Goal: Transaction & Acquisition: Purchase product/service

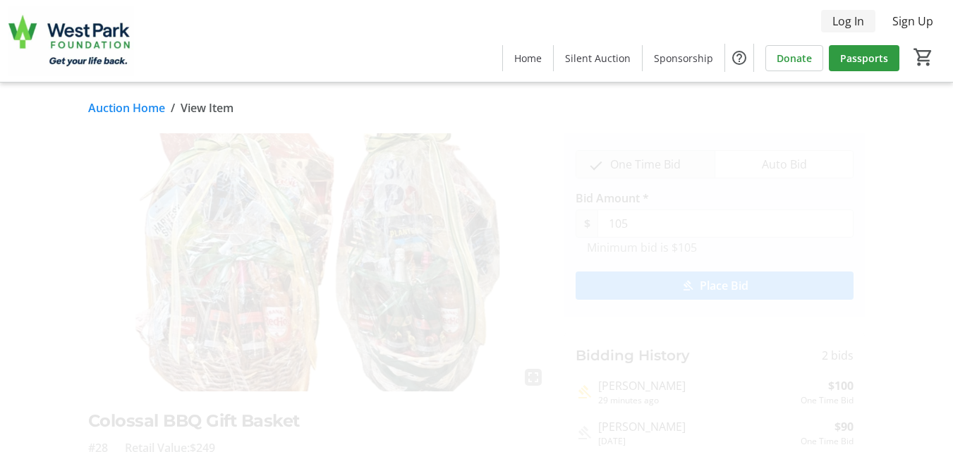
click at [844, 21] on span "Log In" at bounding box center [848, 21] width 32 height 17
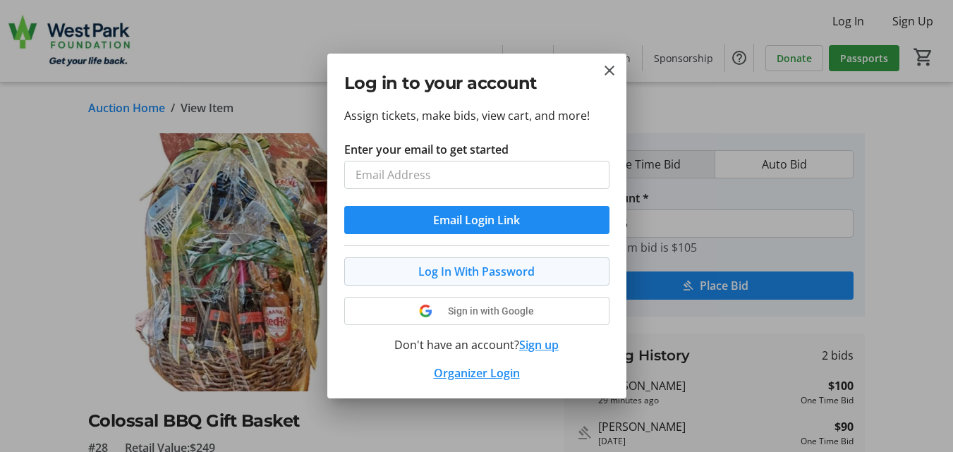
click at [495, 262] on div "Log In With Password Sign in with Google Don't have an account? Sign up Organiz…" at bounding box center [476, 313] width 265 height 136
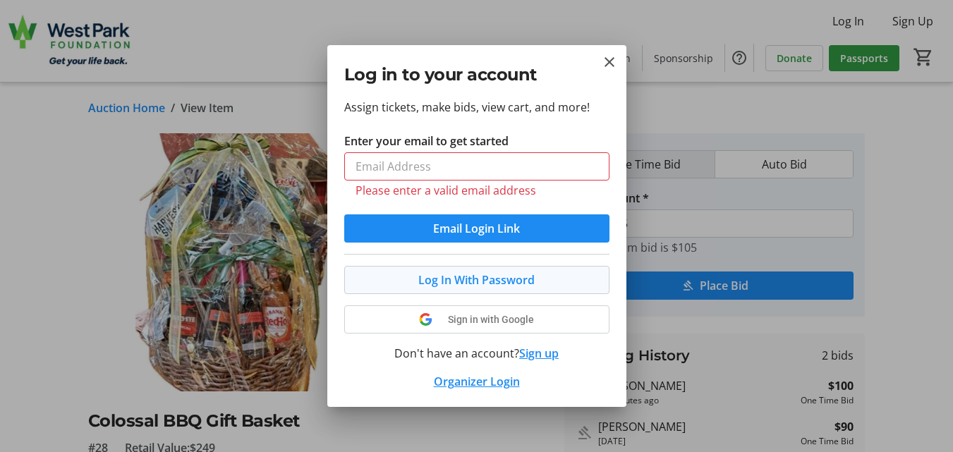
click at [490, 277] on span "Log In With Password" at bounding box center [476, 280] width 116 height 17
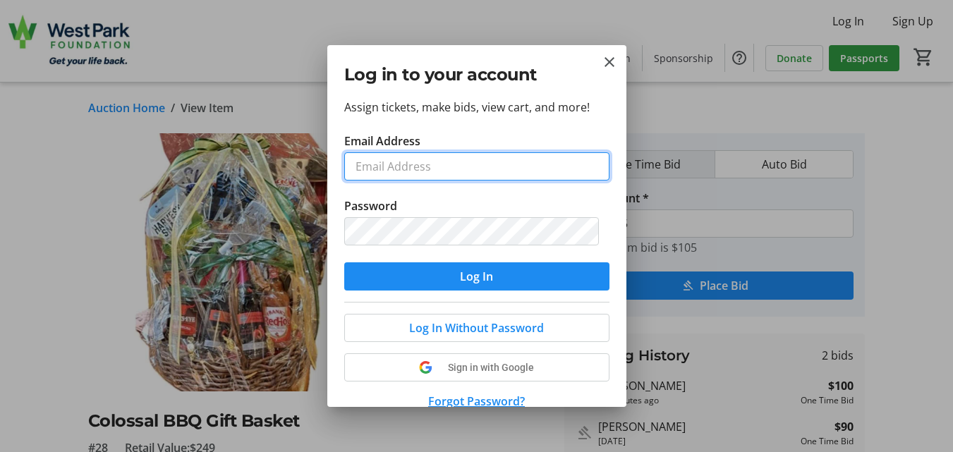
click at [466, 169] on input "Email Address" at bounding box center [476, 166] width 265 height 28
type input "[EMAIL_ADDRESS][PERSON_NAME][DOMAIN_NAME]"
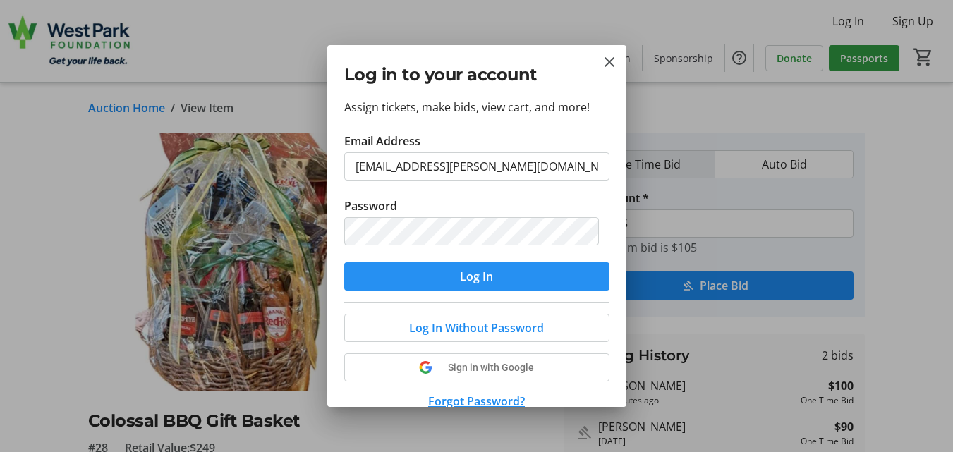
click at [461, 276] on span "Log In" at bounding box center [476, 276] width 33 height 17
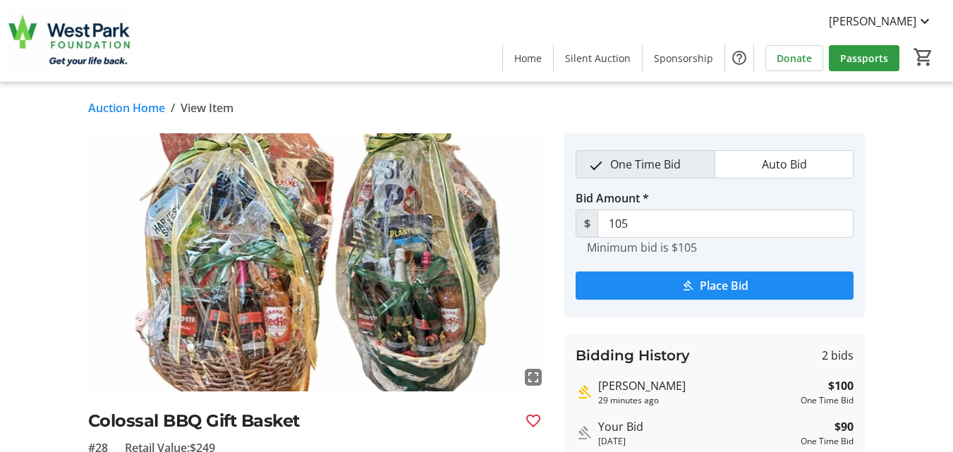
click at [909, 396] on div "fullscreen Colossal BBQ Gift Basket #28 Retail Value: $249 Eats & Treats Each b…" at bounding box center [476, 415] width 953 height 564
click at [755, 286] on span "submit" at bounding box center [715, 286] width 278 height 34
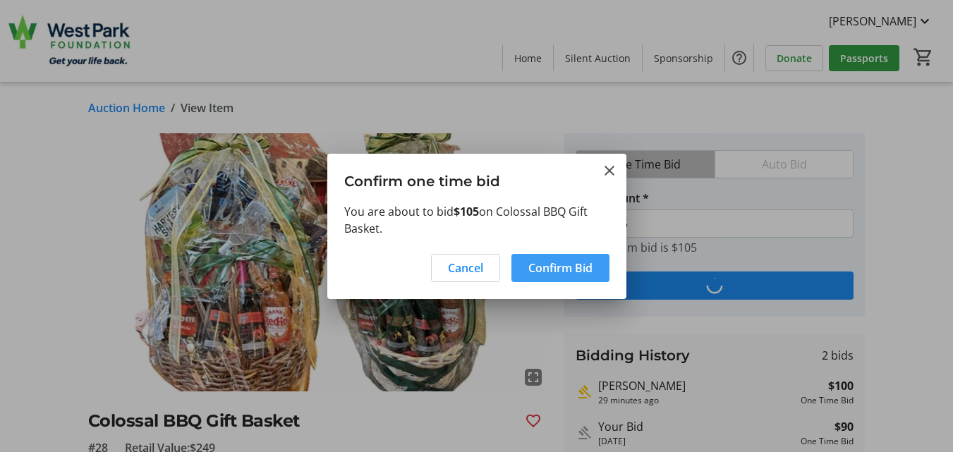
click at [560, 269] on span "Confirm Bid" at bounding box center [560, 268] width 64 height 17
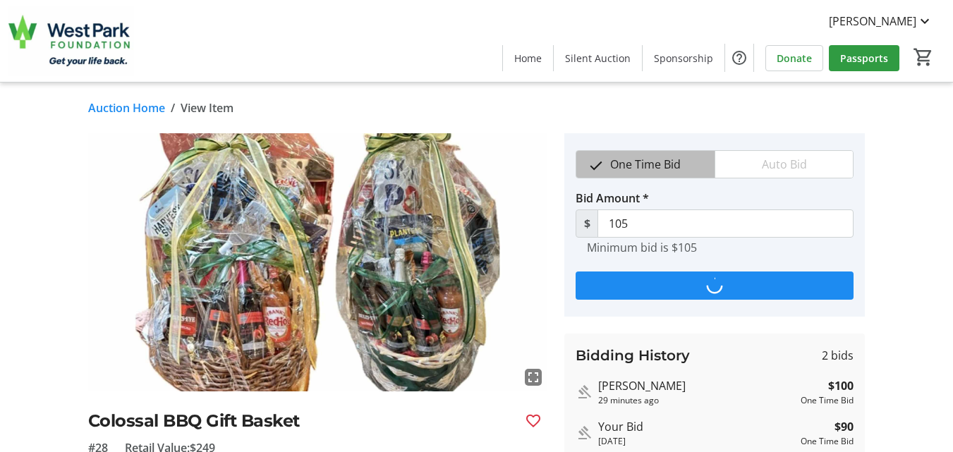
type input "110"
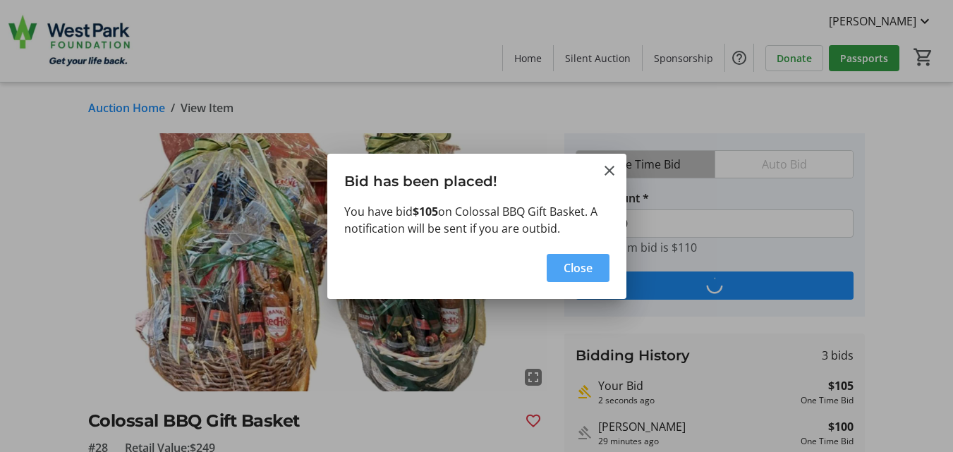
click at [599, 265] on span "button" at bounding box center [578, 268] width 63 height 34
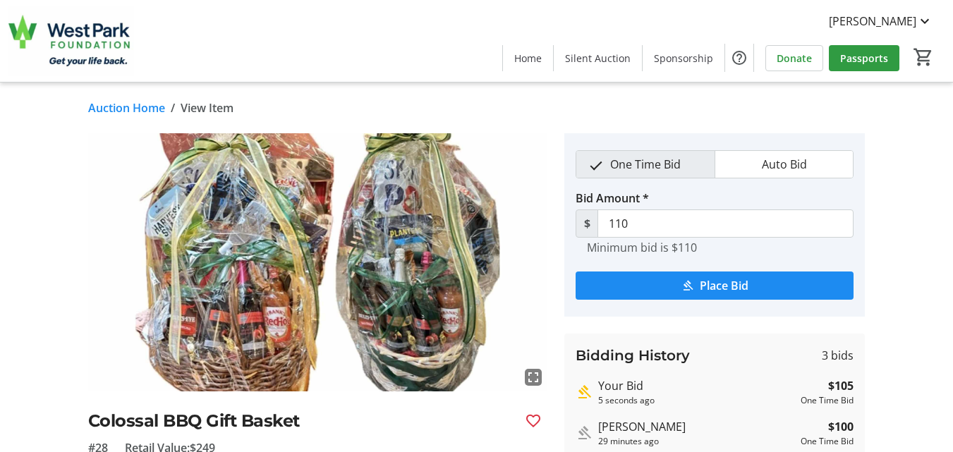
click at [102, 107] on link "Auction Home" at bounding box center [126, 107] width 77 height 17
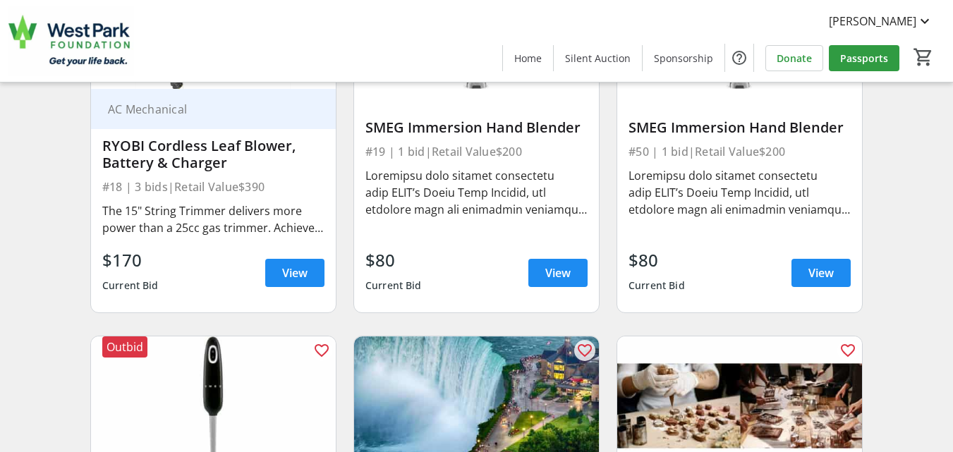
scroll to position [2539, 0]
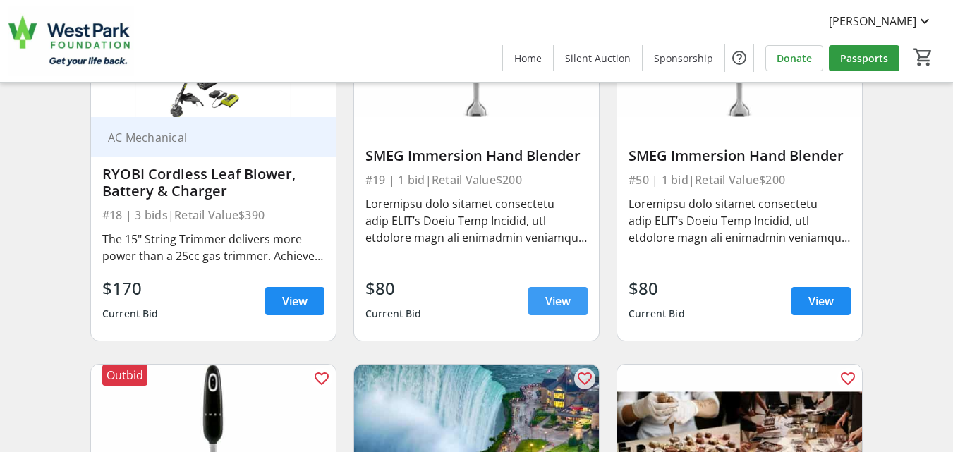
click at [552, 305] on span "View" at bounding box center [557, 301] width 25 height 17
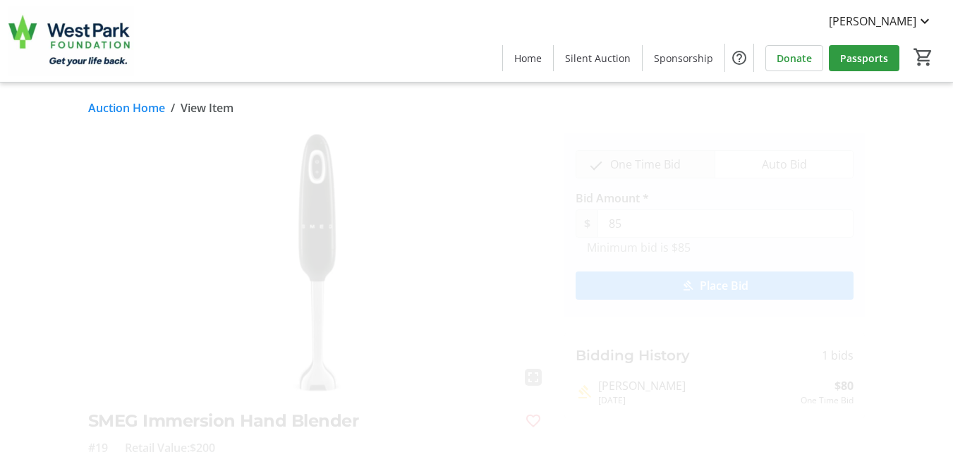
click at [138, 107] on link "Auction Home" at bounding box center [126, 107] width 77 height 17
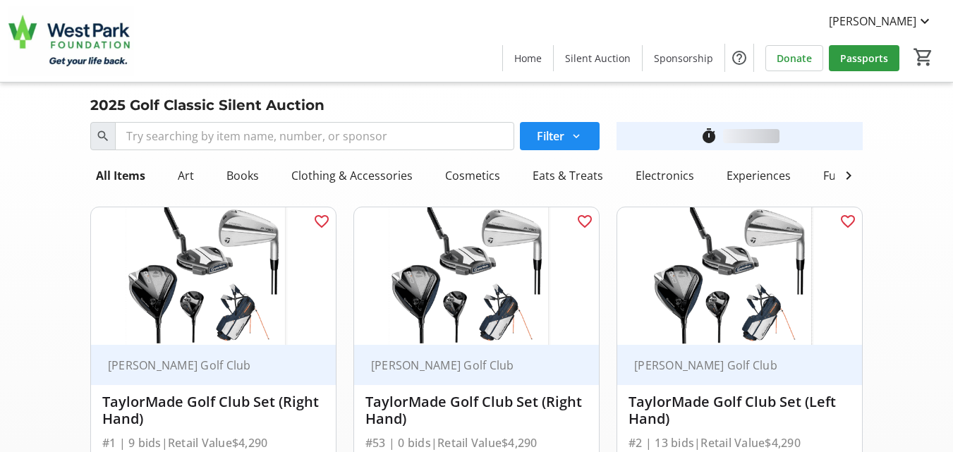
scroll to position [2539, 0]
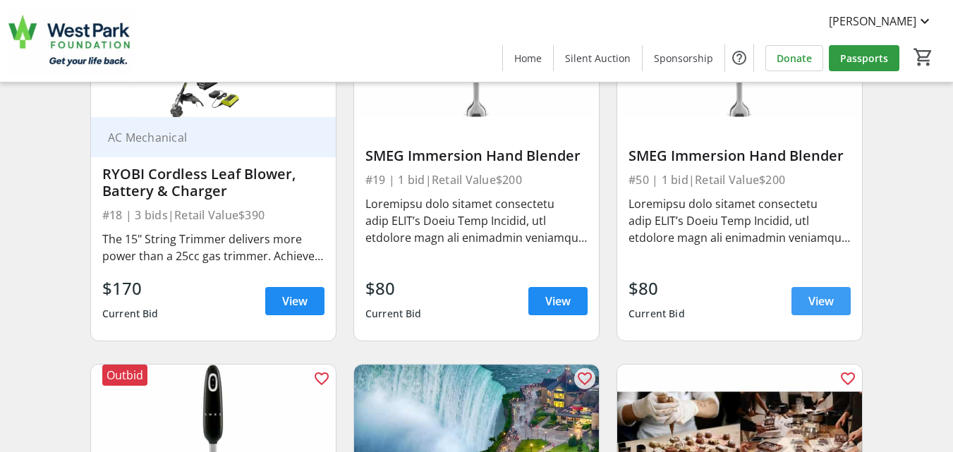
click at [821, 310] on span "View" at bounding box center [820, 301] width 25 height 17
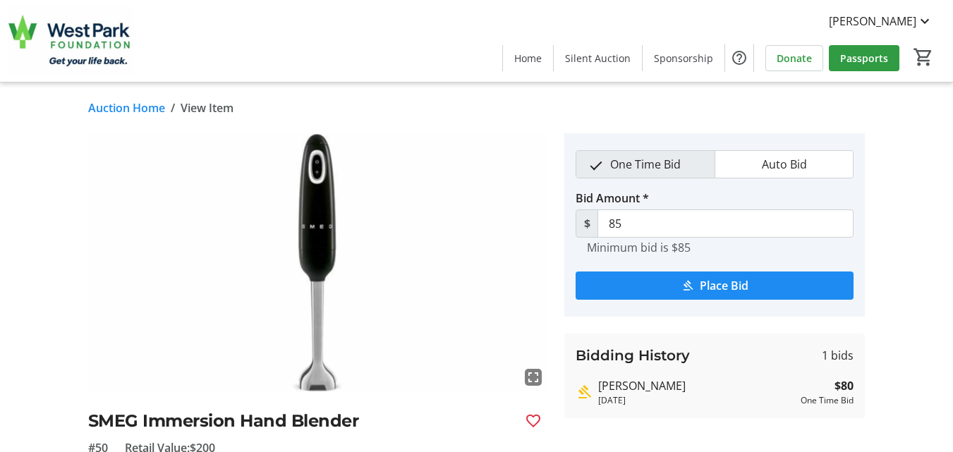
click at [107, 105] on link "Auction Home" at bounding box center [126, 107] width 77 height 17
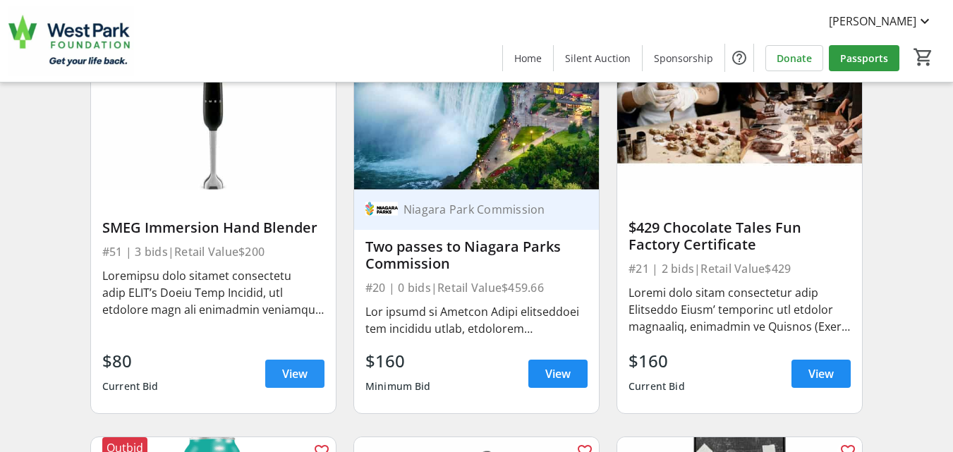
scroll to position [2878, 0]
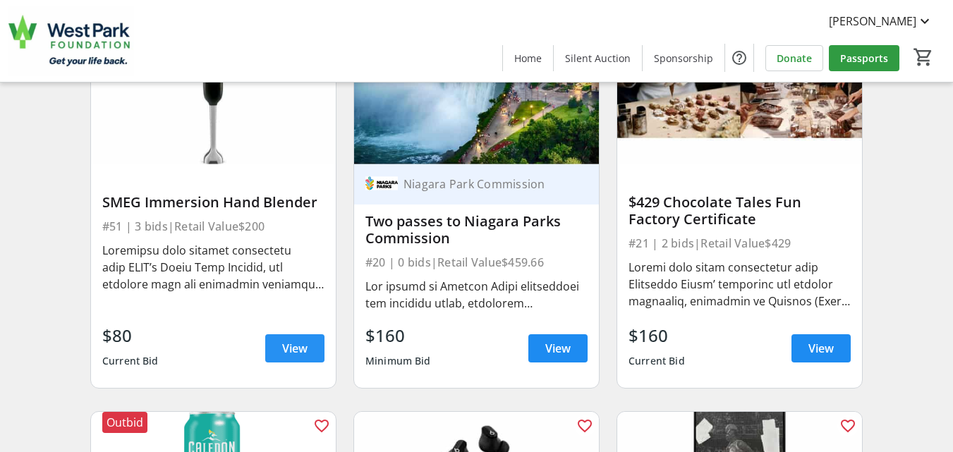
click at [279, 356] on span at bounding box center [294, 349] width 59 height 34
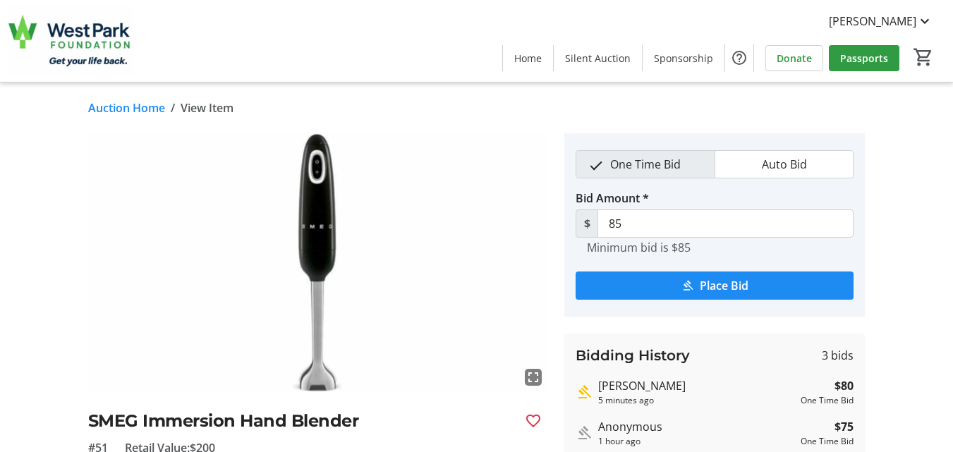
click at [119, 108] on link "Auction Home" at bounding box center [126, 107] width 77 height 17
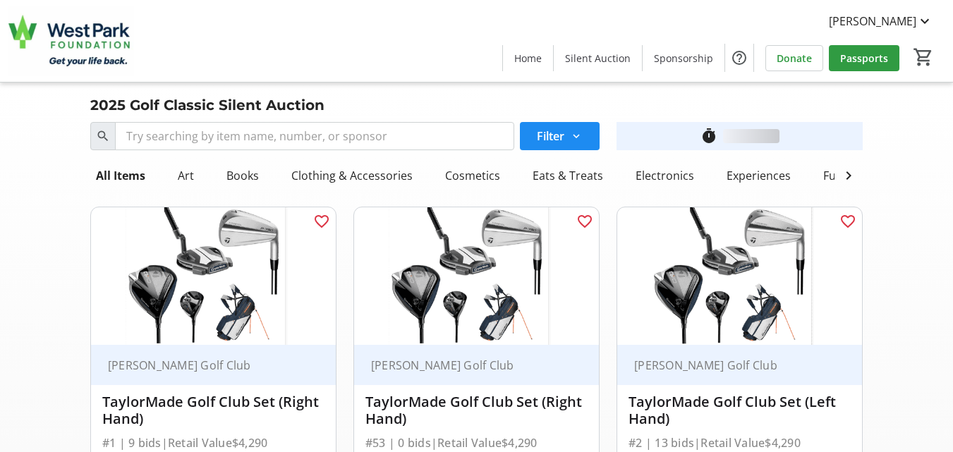
scroll to position [2878, 0]
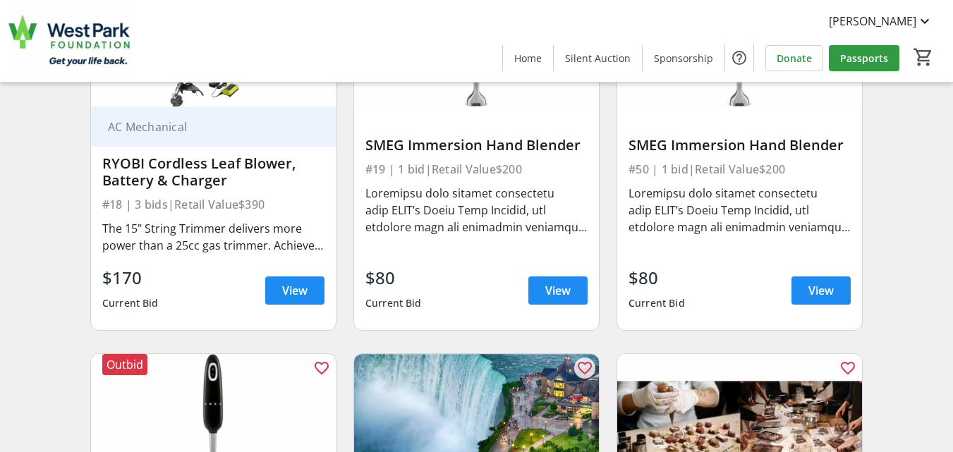
scroll to position [2455, 0]
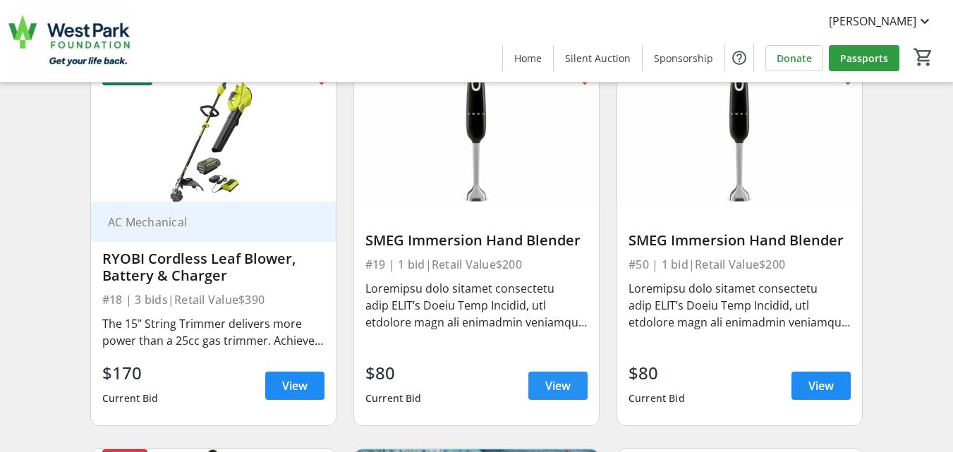
click at [557, 394] on span "View" at bounding box center [557, 385] width 25 height 17
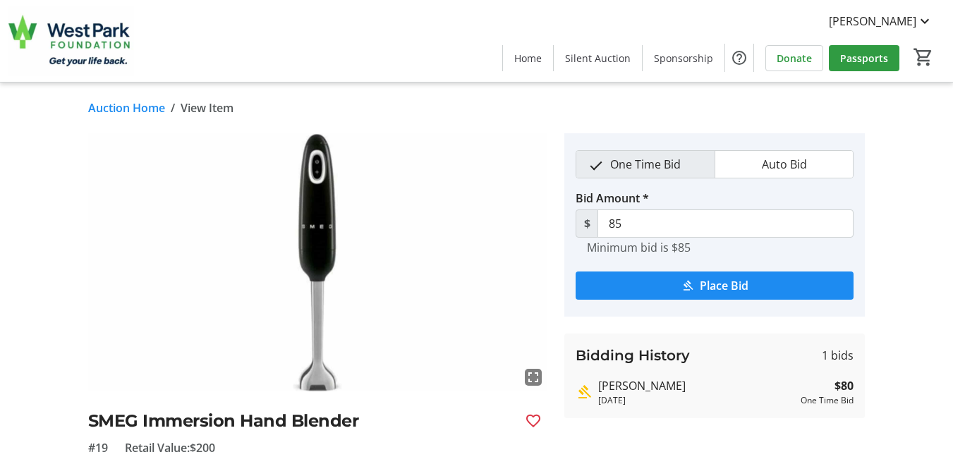
click at [730, 284] on span "Place Bid" at bounding box center [724, 285] width 49 height 17
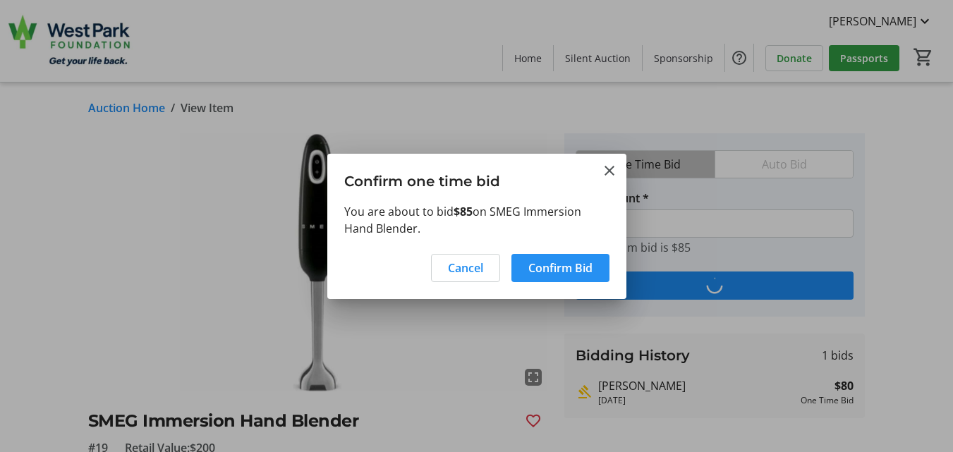
click at [573, 266] on span "Confirm Bid" at bounding box center [560, 268] width 64 height 17
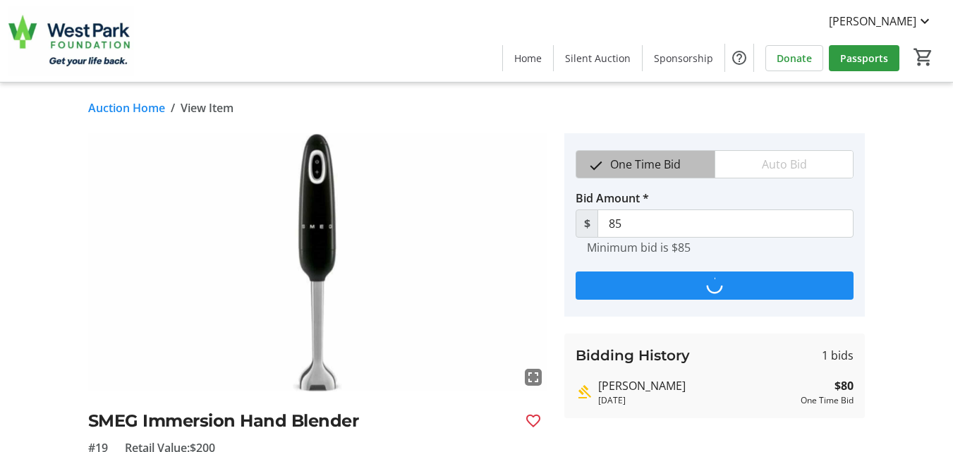
type input "90"
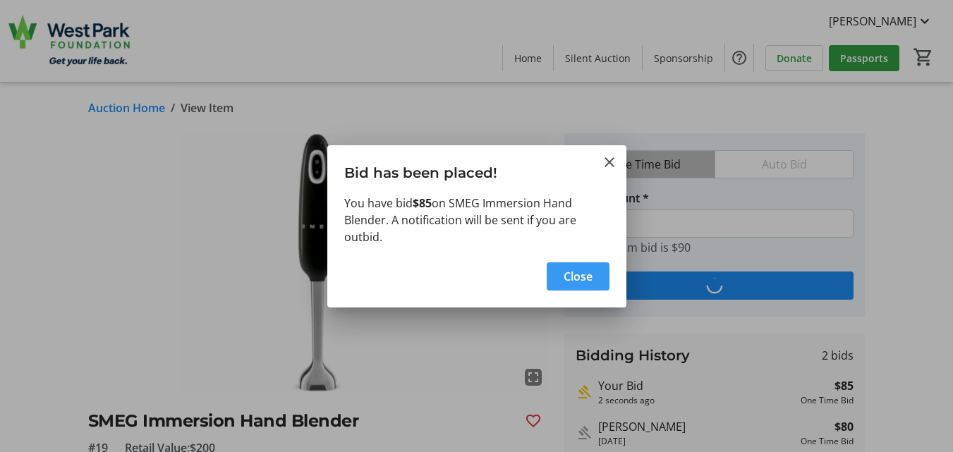
click at [573, 274] on span "Close" at bounding box center [578, 276] width 29 height 17
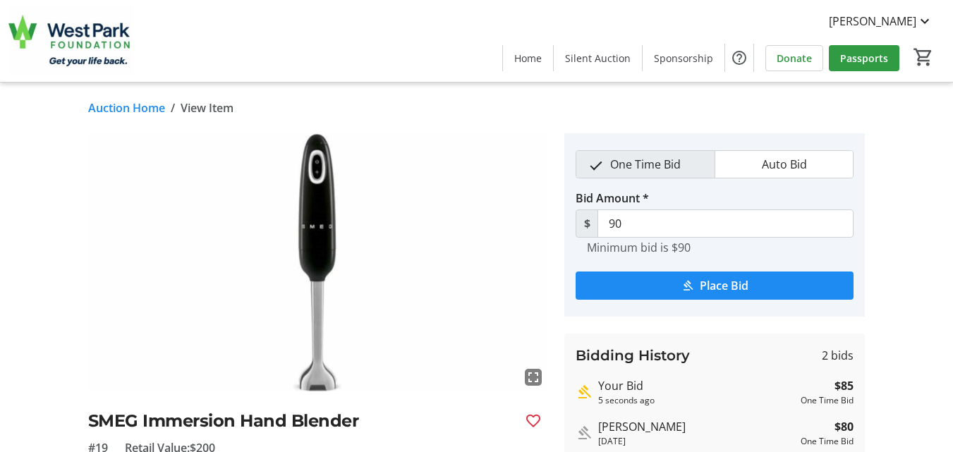
click at [133, 103] on link "Auction Home" at bounding box center [126, 107] width 77 height 17
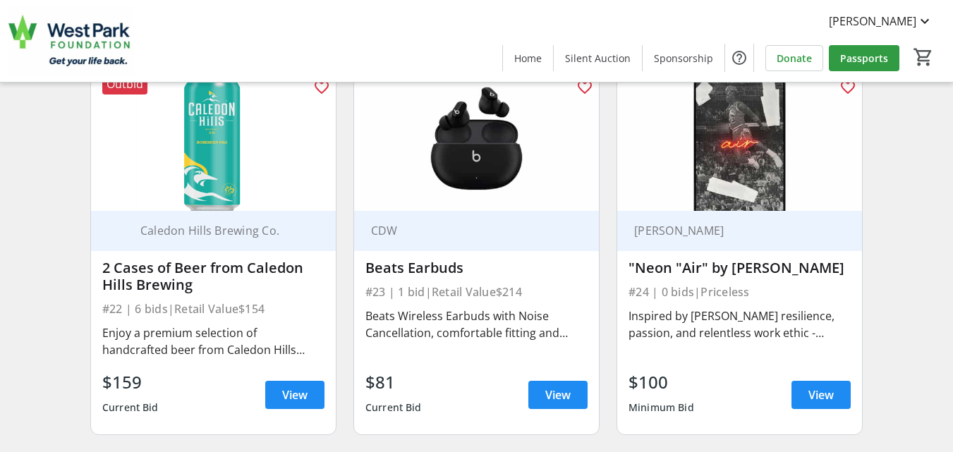
scroll to position [3245, 0]
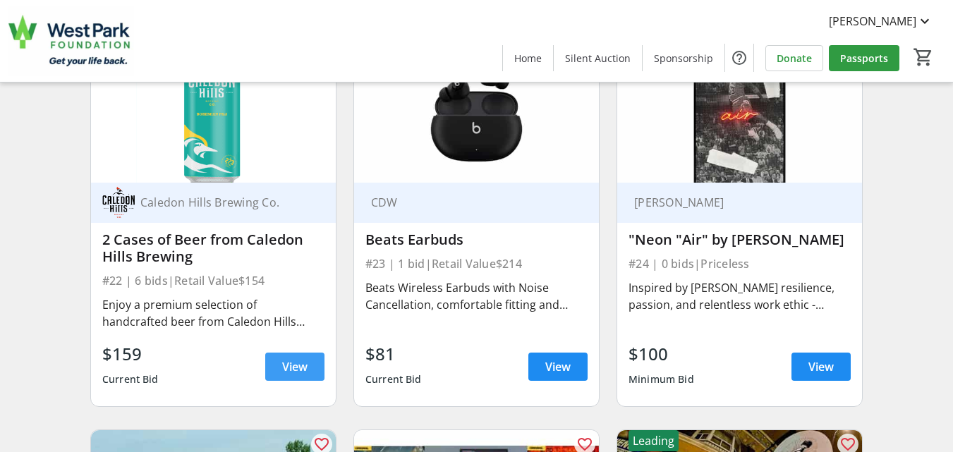
click at [289, 375] on span "View" at bounding box center [294, 366] width 25 height 17
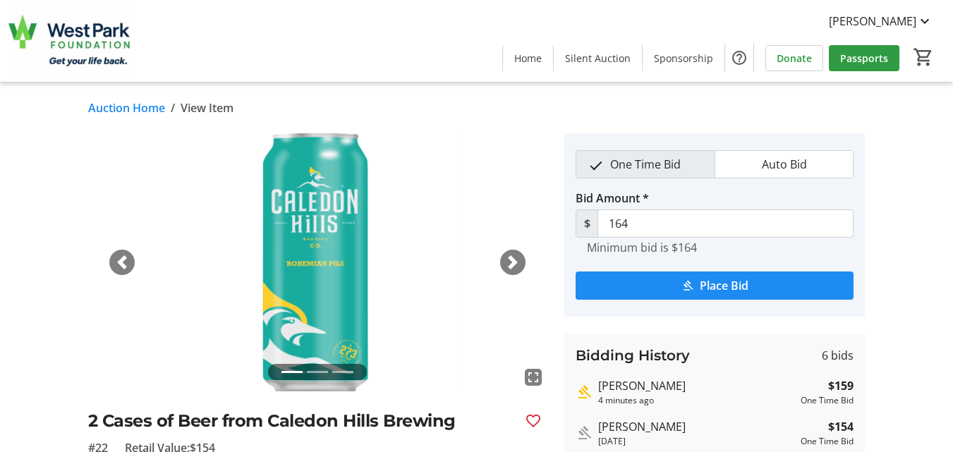
click at [107, 111] on link "Auction Home" at bounding box center [126, 107] width 77 height 17
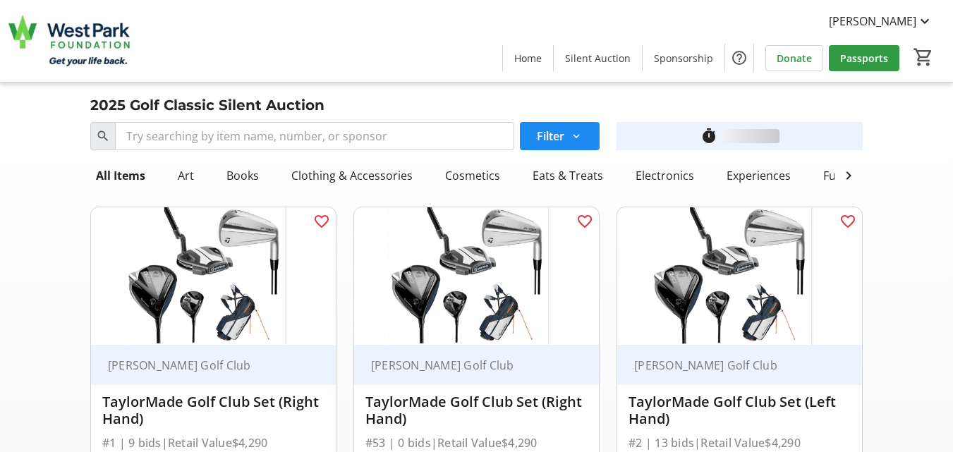
scroll to position [3245, 0]
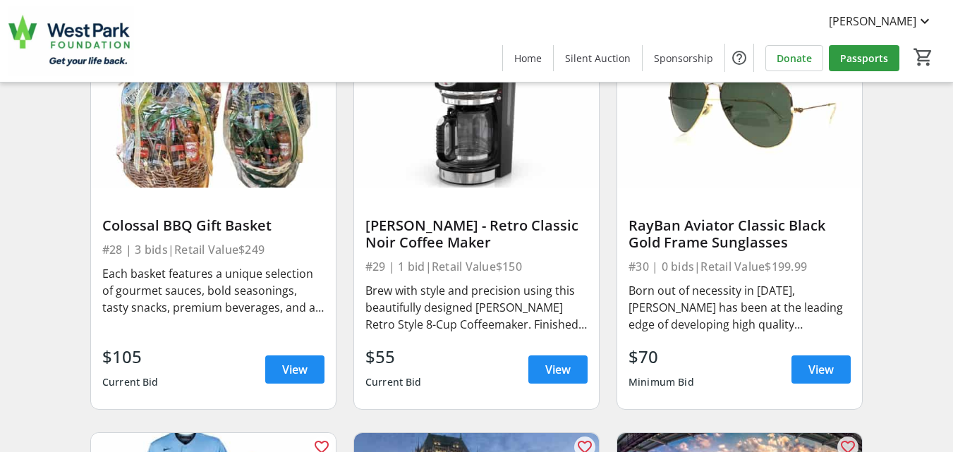
scroll to position [4035, 0]
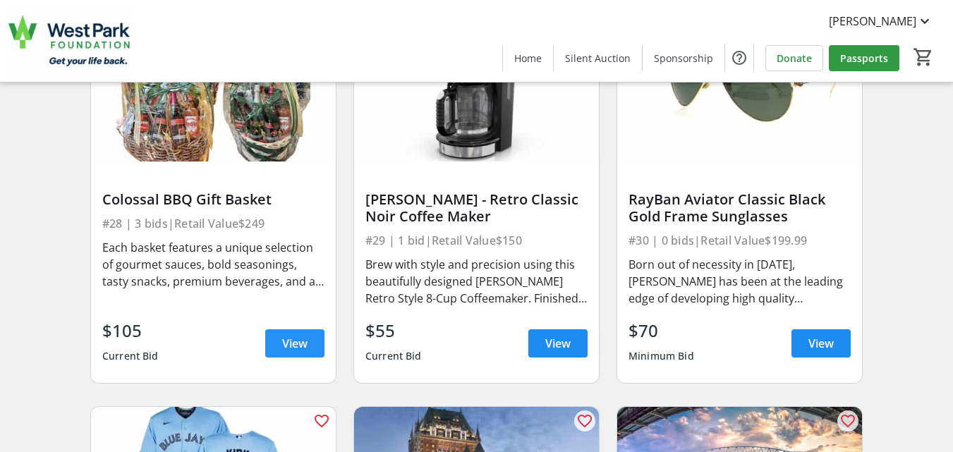
click at [292, 352] on span "View" at bounding box center [294, 343] width 25 height 17
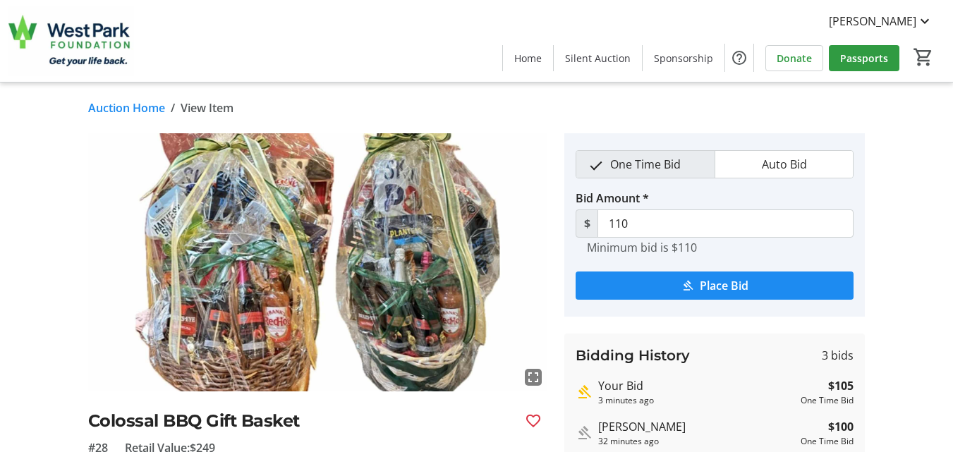
click at [99, 103] on link "Auction Home" at bounding box center [126, 107] width 77 height 17
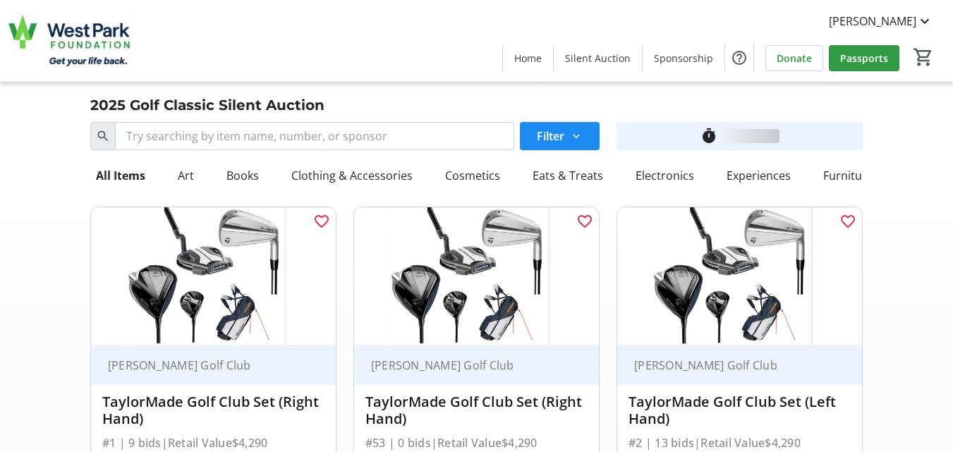
scroll to position [4035, 0]
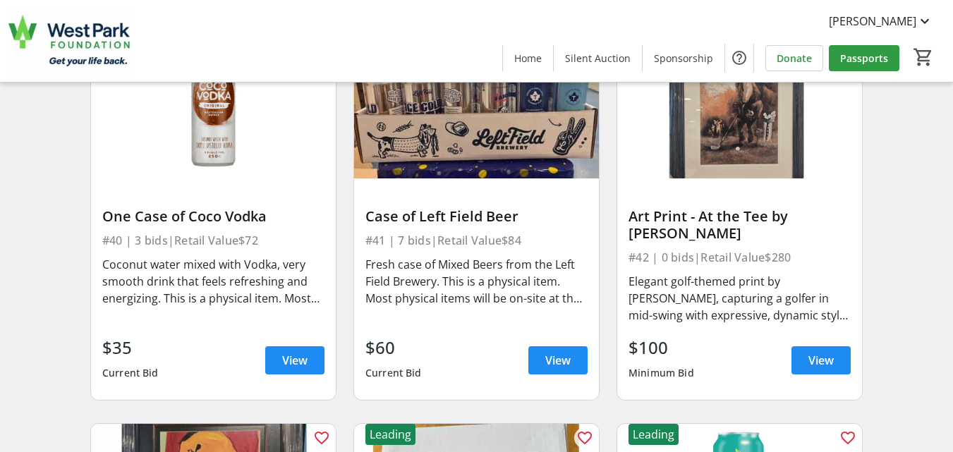
scroll to position [5559, 0]
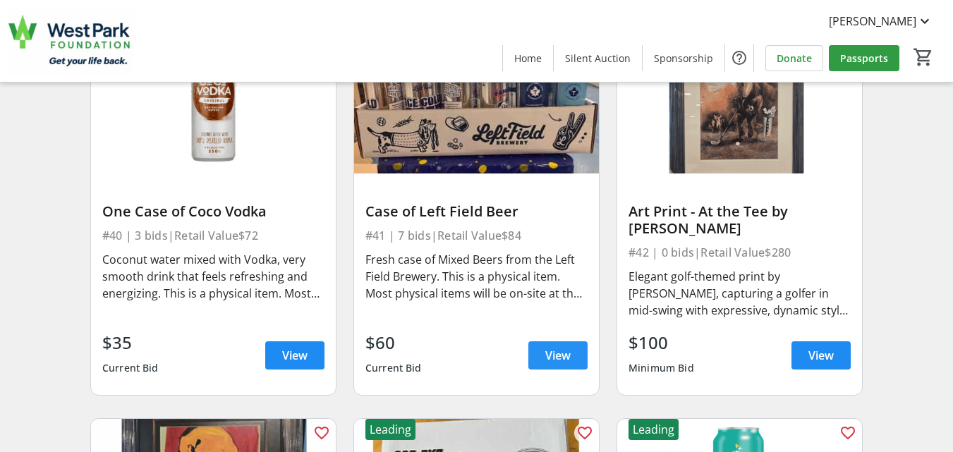
click at [559, 364] on span "View" at bounding box center [557, 355] width 25 height 17
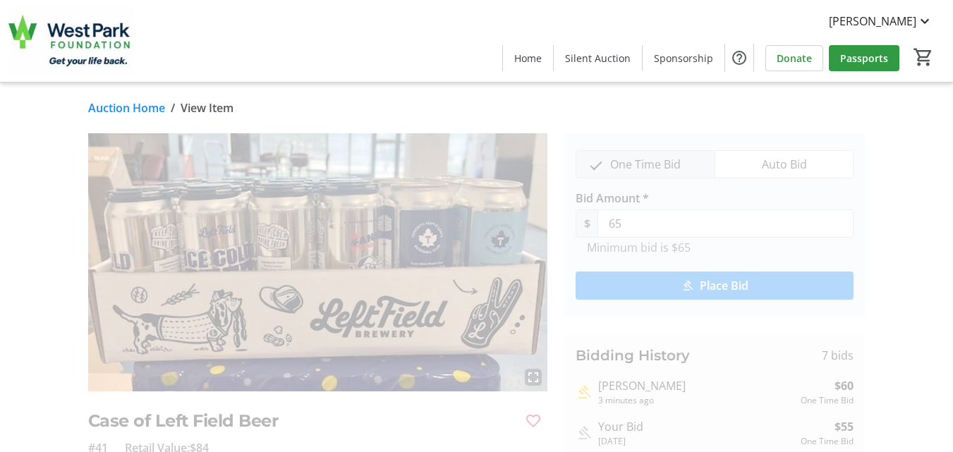
click at [18, 339] on div "fullscreen Case of Left Field Beer #41 Retail Value: $84 Eats & Treats Fresh ca…" at bounding box center [476, 398] width 953 height 530
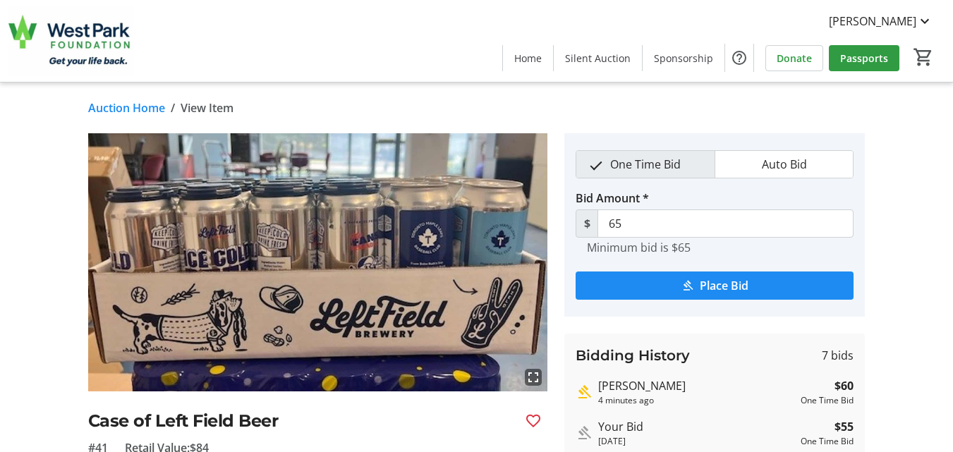
click at [99, 107] on link "Auction Home" at bounding box center [126, 107] width 77 height 17
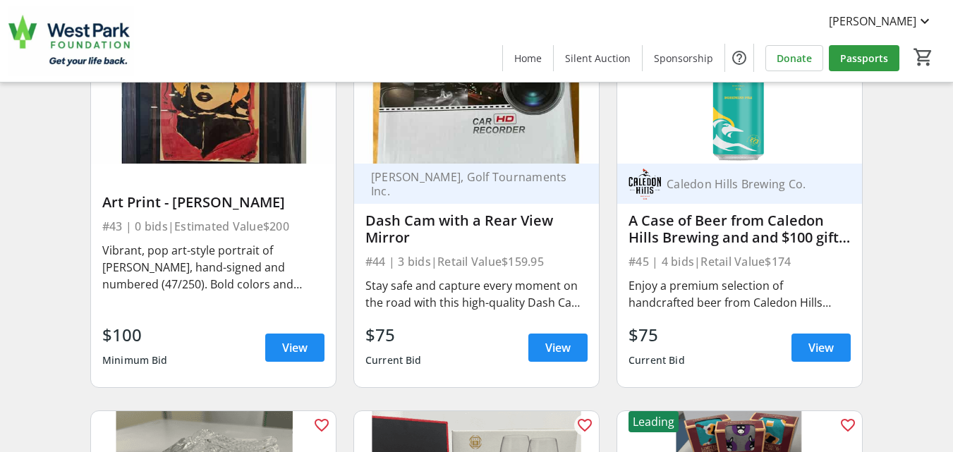
scroll to position [5954, 0]
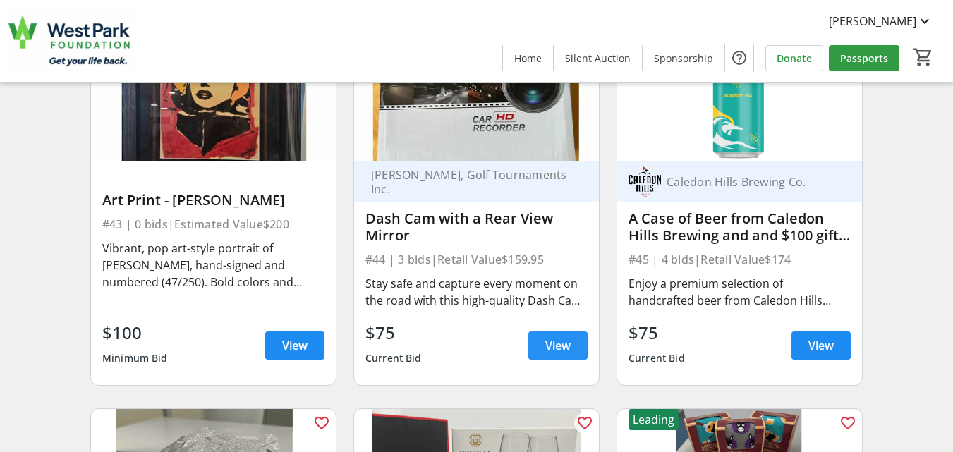
click at [566, 354] on span "View" at bounding box center [557, 345] width 25 height 17
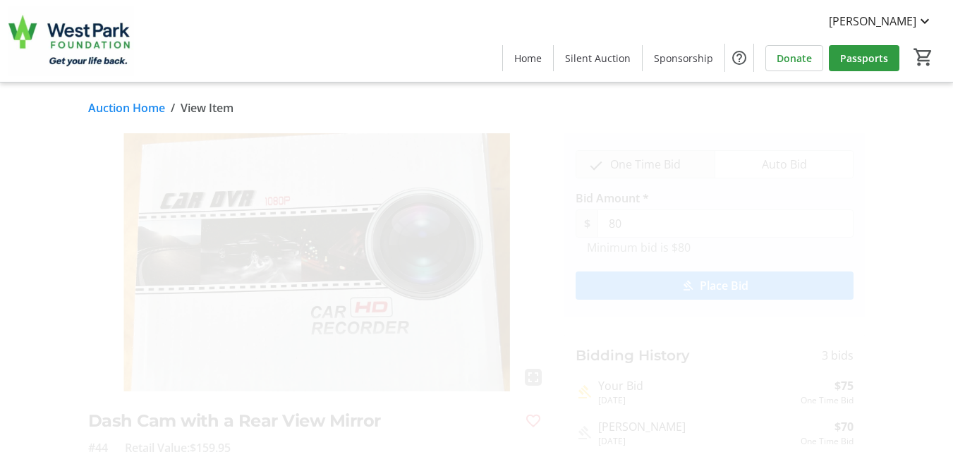
click at [111, 107] on link "Auction Home" at bounding box center [126, 107] width 77 height 17
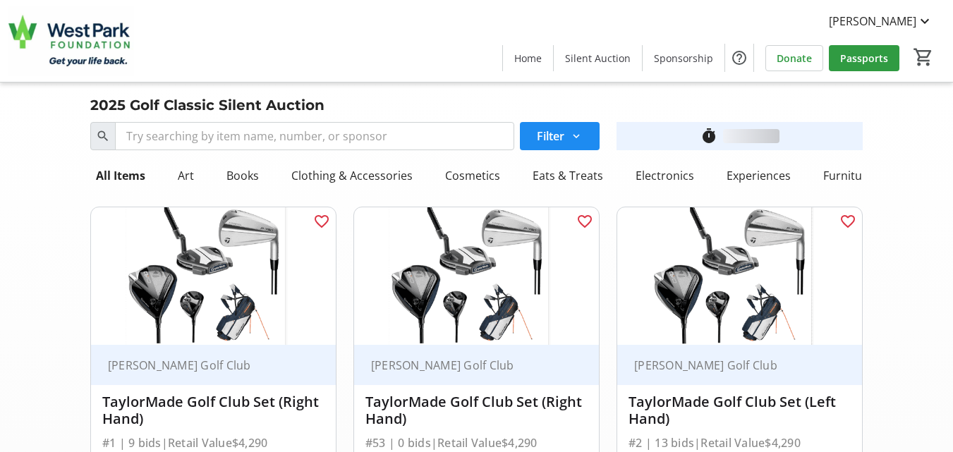
scroll to position [5954, 0]
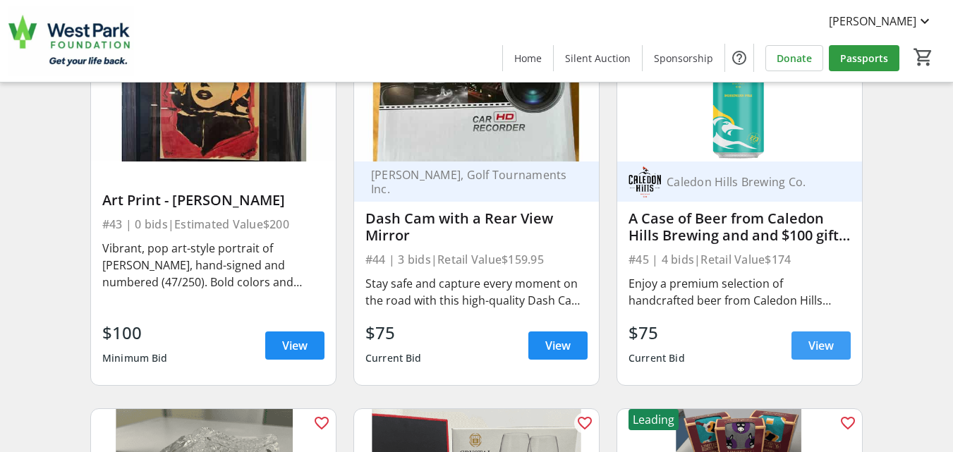
click at [819, 354] on span "View" at bounding box center [820, 345] width 25 height 17
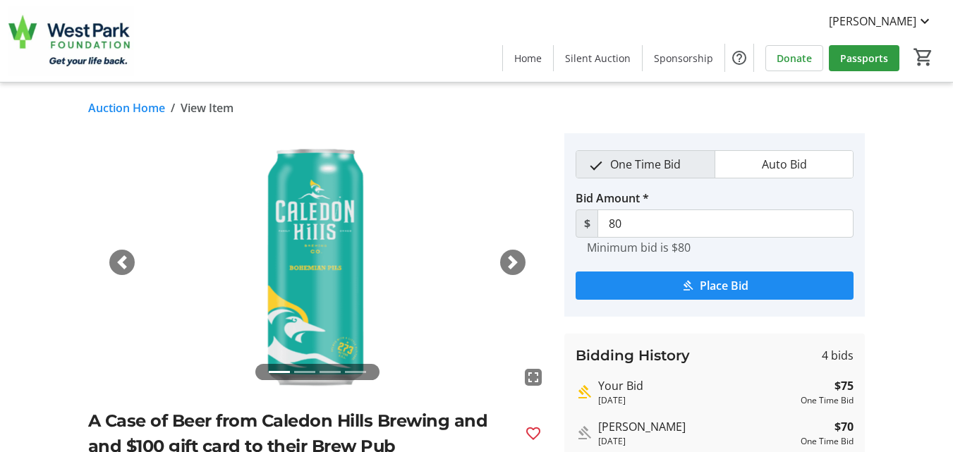
drag, startPoint x: 107, startPoint y: 106, endPoint x: 71, endPoint y: 254, distance: 152.4
click at [107, 106] on link "Auction Home" at bounding box center [126, 107] width 77 height 17
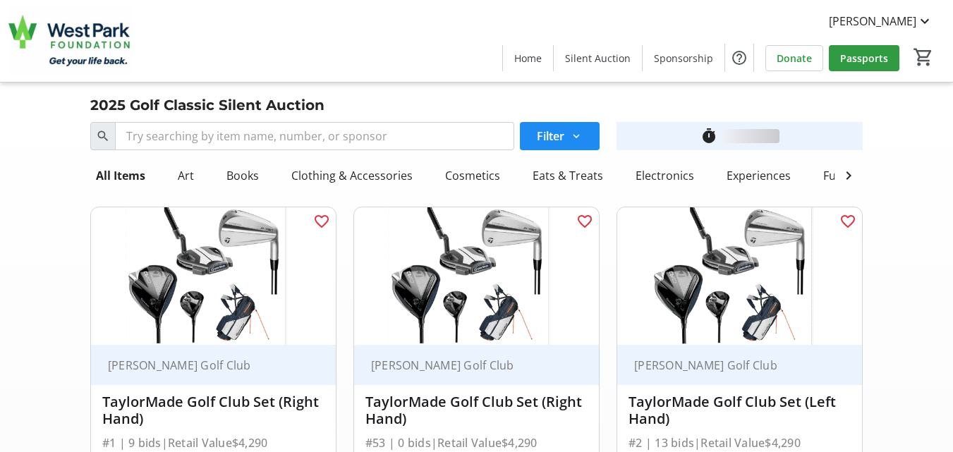
scroll to position [5954, 0]
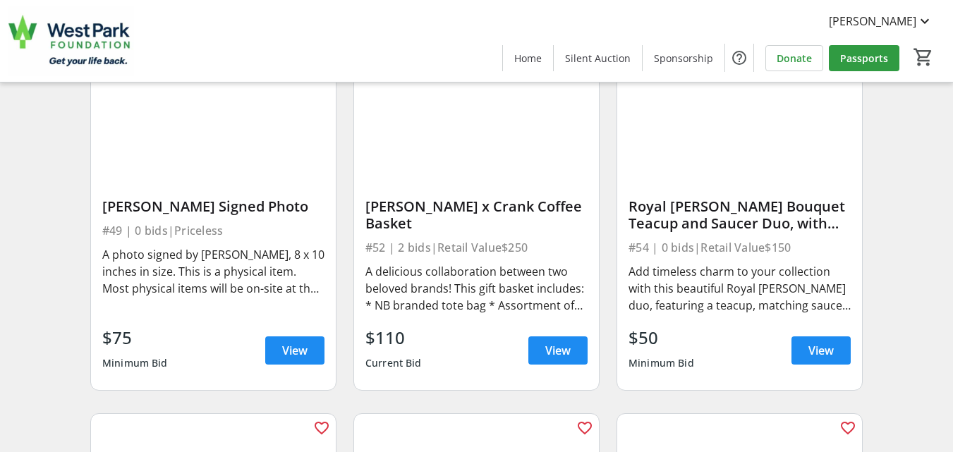
scroll to position [6744, 0]
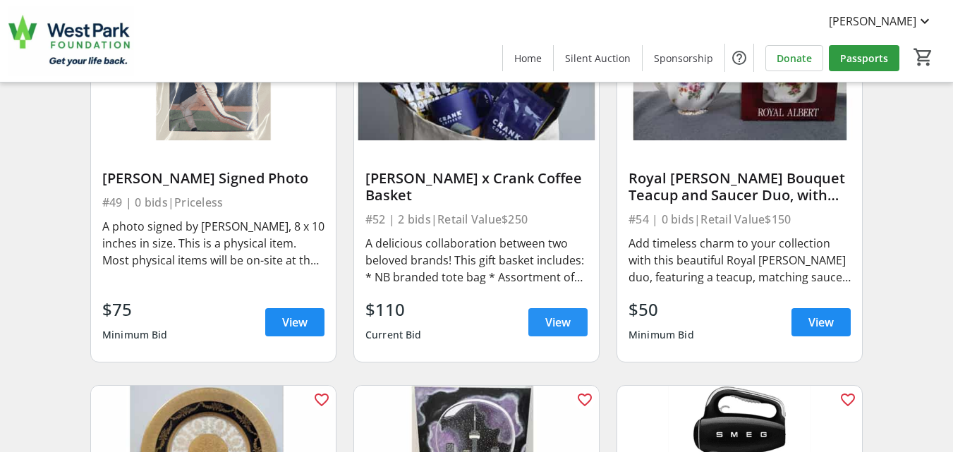
click at [554, 331] on span "View" at bounding box center [557, 322] width 25 height 17
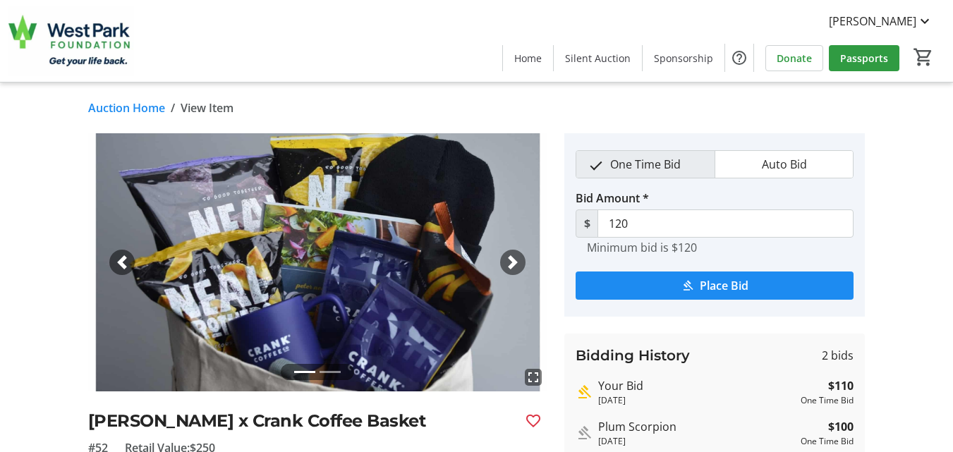
click at [106, 111] on link "Auction Home" at bounding box center [126, 107] width 77 height 17
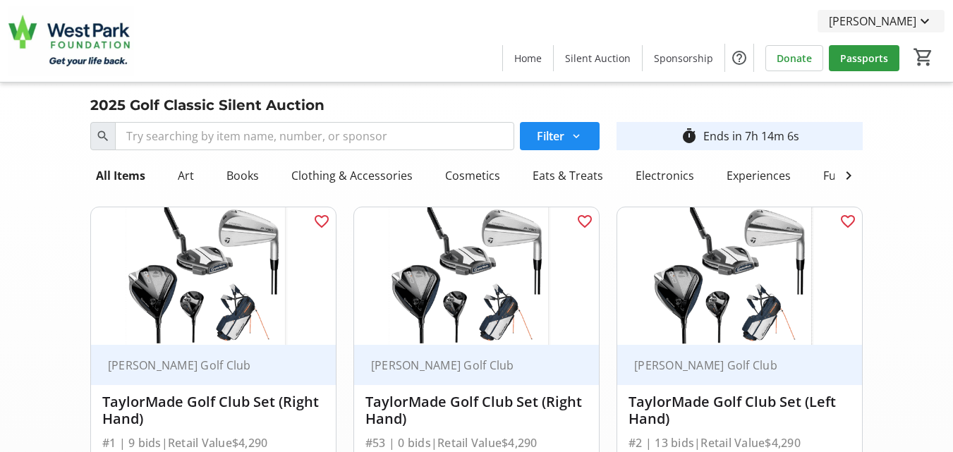
click at [921, 24] on mat-icon at bounding box center [924, 21] width 17 height 17
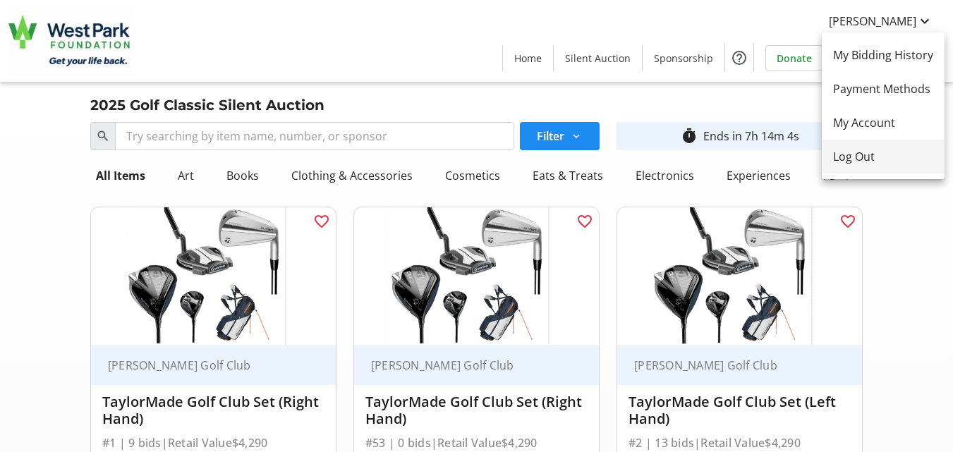
click at [869, 150] on span "Log Out" at bounding box center [883, 156] width 100 height 17
